Goal: Transaction & Acquisition: Download file/media

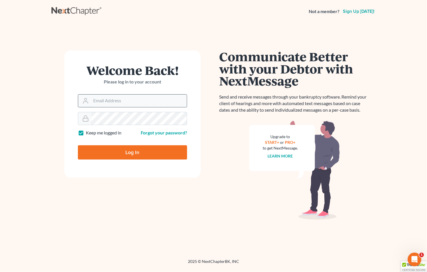
click at [100, 99] on input "Email Address" at bounding box center [139, 100] width 96 height 13
type input "[EMAIL_ADDRESS][DOMAIN_NAME]"
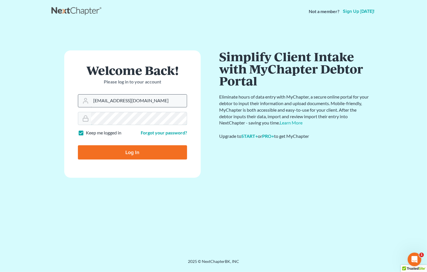
click at [78, 145] on input "Log In" at bounding box center [132, 152] width 109 height 14
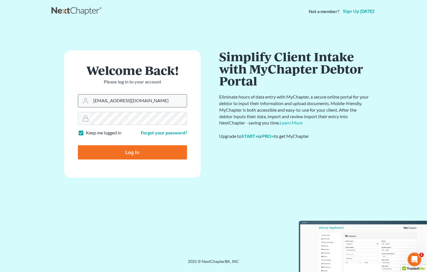
type input "Thinking..."
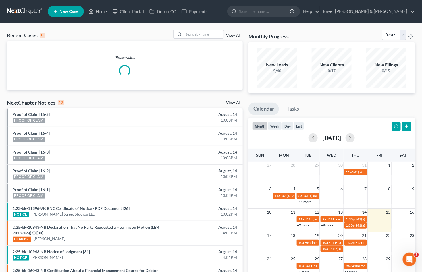
click at [413, 255] on div "Open Intercom Messenger" at bounding box center [409, 259] width 19 height 19
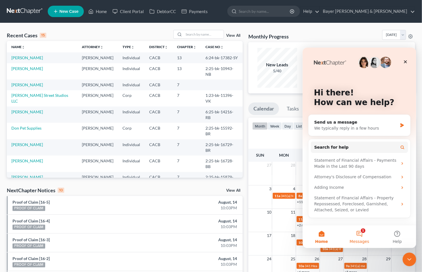
click at [360, 232] on button "1 Messages" at bounding box center [360, 236] width 38 height 23
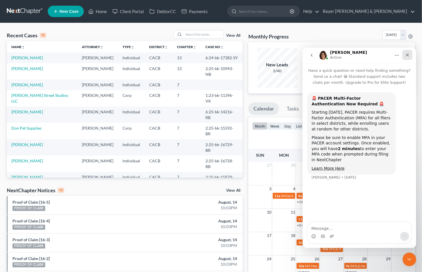
click at [409, 56] on icon "Close" at bounding box center [407, 54] width 5 height 5
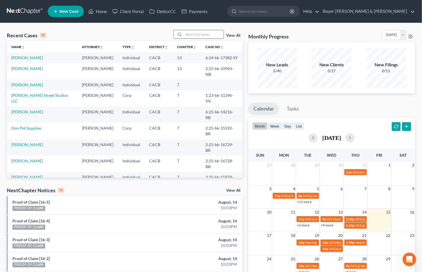
click at [198, 34] on input "search" at bounding box center [204, 34] width 40 height 8
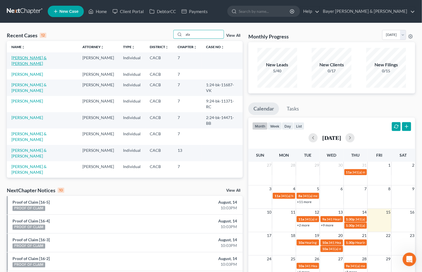
type input "ala"
click at [26, 58] on link "[PERSON_NAME] & [PERSON_NAME]" at bounding box center [28, 60] width 35 height 11
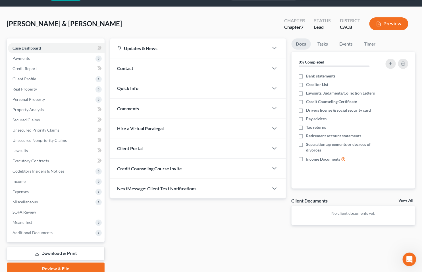
scroll to position [32, 0]
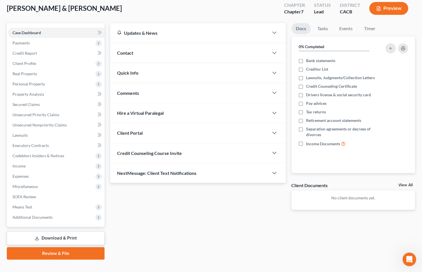
click at [33, 238] on link "Download & Print" at bounding box center [56, 237] width 98 height 13
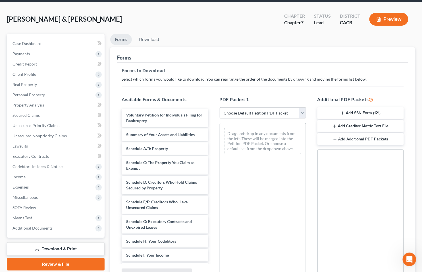
scroll to position [80, 0]
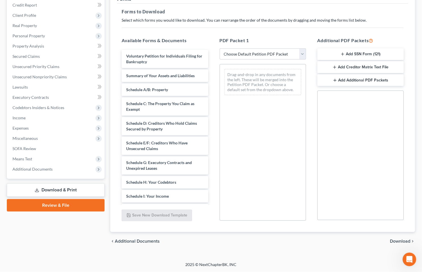
click at [344, 67] on button "Add Creditor Matrix Text File" at bounding box center [361, 67] width 86 height 12
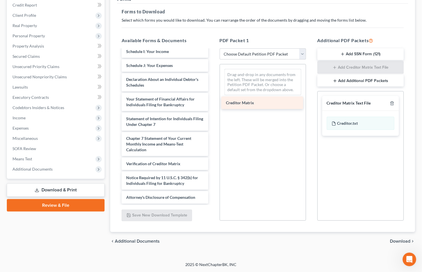
scroll to position [144, 0]
drag, startPoint x: 145, startPoint y: 147, endPoint x: 252, endPoint y: 76, distance: 128.1
click at [213, 77] on div "Creditor Matrix Voluntary Petition for Individuals Filing for Bankruptcy Summar…" at bounding box center [165, 55] width 96 height 298
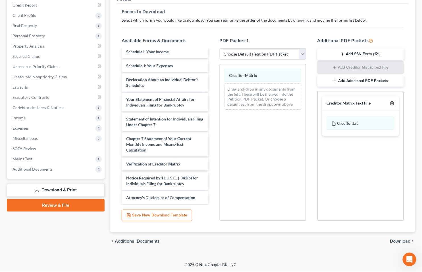
click at [393, 105] on icon "button" at bounding box center [392, 104] width 3 height 4
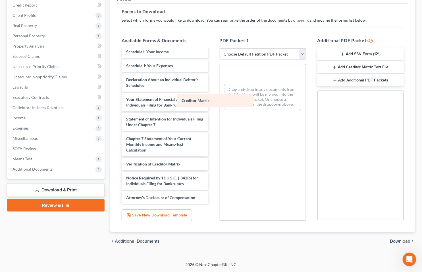
scroll to position [158, 0]
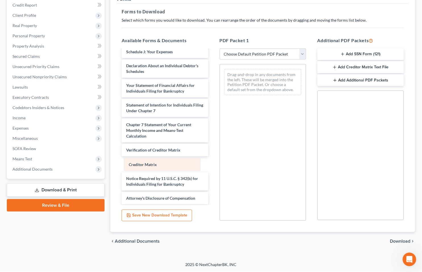
drag, startPoint x: 282, startPoint y: 73, endPoint x: 181, endPoint y: 162, distance: 135.1
click at [220, 100] on div "Creditor Matrix Creditor Matrix Drag-and-drop in any documents from the left. T…" at bounding box center [263, 81] width 86 height 35
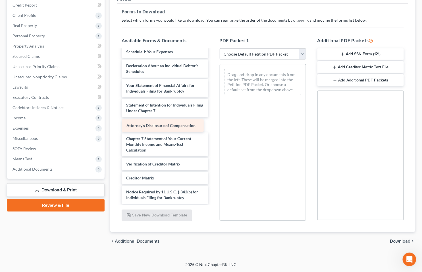
drag, startPoint x: 174, startPoint y: 197, endPoint x: 174, endPoint y: 126, distance: 71.4
click at [174, 126] on div "Attorney's Disclosure of Compensation Voluntary Petition for Individuals Filing…" at bounding box center [165, 48] width 96 height 312
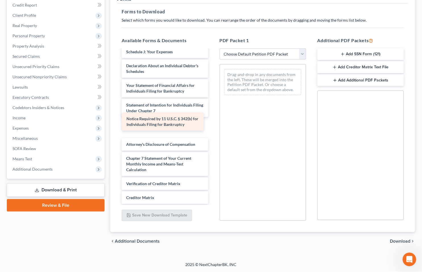
drag, startPoint x: 159, startPoint y: 194, endPoint x: 160, endPoint y: 122, distance: 72.5
click at [160, 122] on div "Notice Required by 11 U.S.C. § 342(b) for Individuals Filing for Bankruptcy Vol…" at bounding box center [165, 48] width 96 height 312
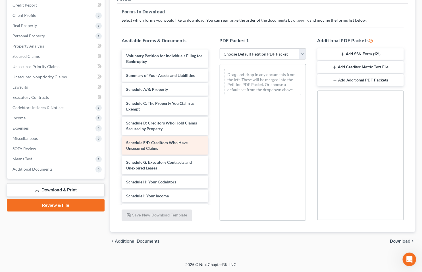
scroll to position [0, 0]
click at [302, 53] on select "Choose Default Petition PDF Packet Complete Bankruptcy Petition (all forms and …" at bounding box center [263, 53] width 86 height 11
select select "0"
click at [220, 48] on select "Choose Default Petition PDF Packet Complete Bankruptcy Petition (all forms and …" at bounding box center [263, 53] width 86 height 11
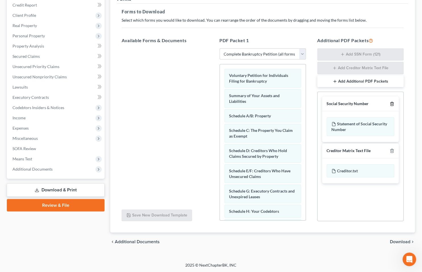
click at [393, 103] on icon "button" at bounding box center [392, 104] width 5 height 5
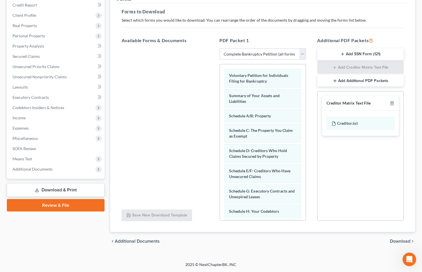
click at [396, 239] on span "Download" at bounding box center [401, 241] width 20 height 5
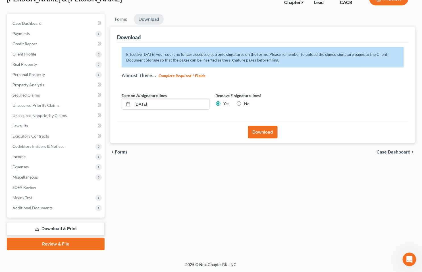
scroll to position [40, 0]
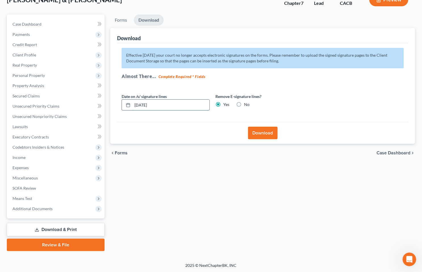
click at [166, 106] on input "[DATE]" at bounding box center [171, 105] width 77 height 11
type input "0"
click at [261, 131] on button "Download" at bounding box center [263, 133] width 30 height 13
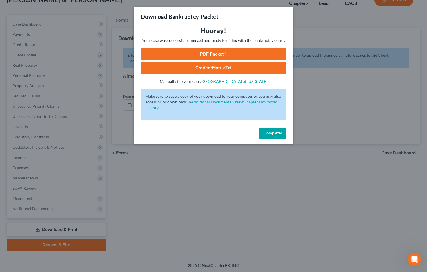
click at [211, 64] on link "CreditorMatrix.txt" at bounding box center [214, 67] width 146 height 13
click at [230, 54] on link "PDF Packet 1" at bounding box center [214, 54] width 146 height 13
click at [87, 9] on div "Download Bankruptcy Packet Hooray! Your case was successfully merged and ready …" at bounding box center [213, 136] width 427 height 272
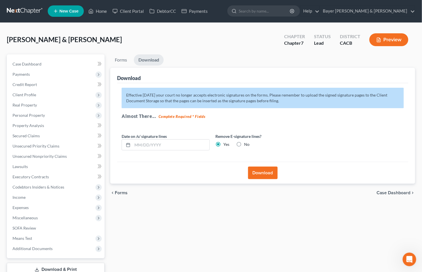
scroll to position [0, 0]
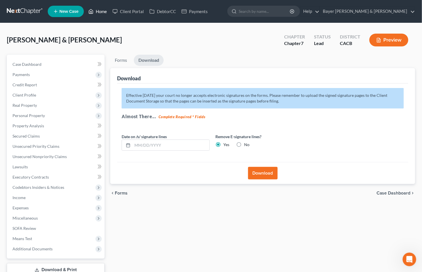
click at [102, 9] on link "Home" at bounding box center [98, 11] width 24 height 10
